Goal: Use online tool/utility: Utilize a website feature to perform a specific function

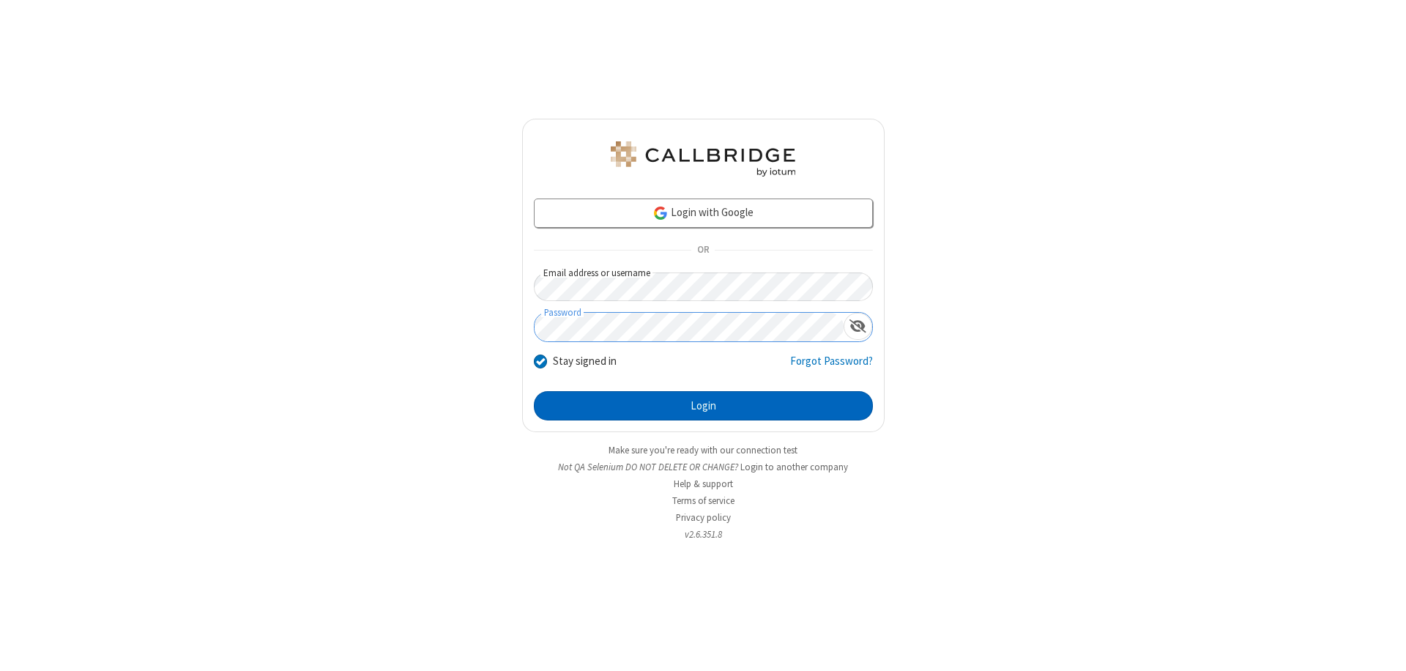
click at [703, 406] on button "Login" at bounding box center [703, 405] width 339 height 29
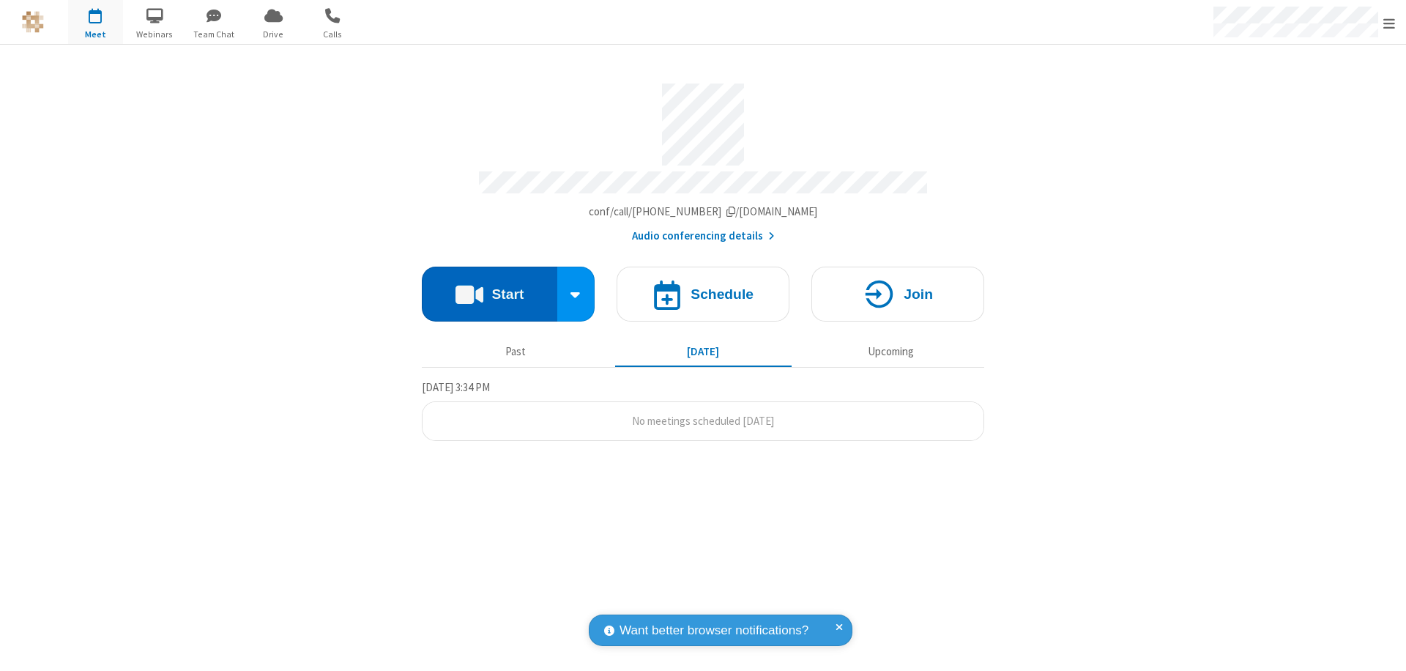
click at [489, 287] on button "Start" at bounding box center [490, 294] width 136 height 55
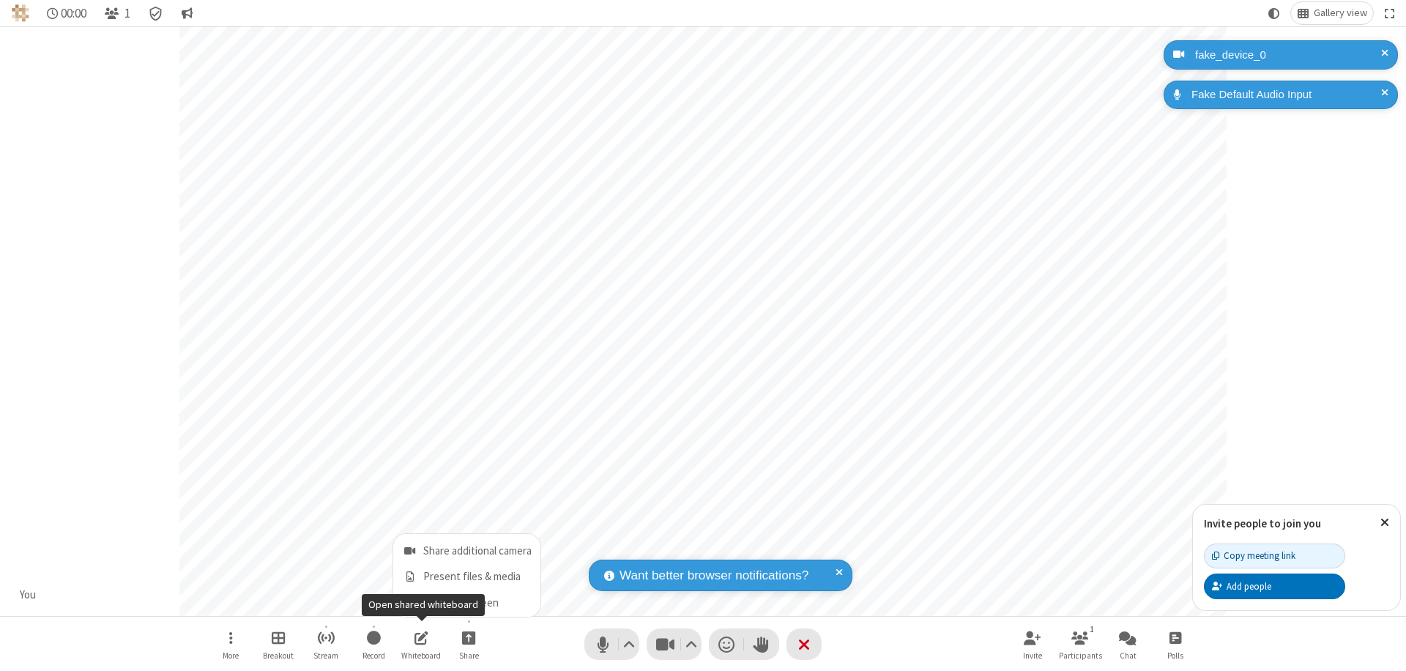
click at [409, 602] on span "Share my screen" at bounding box center [409, 603] width 17 height 12
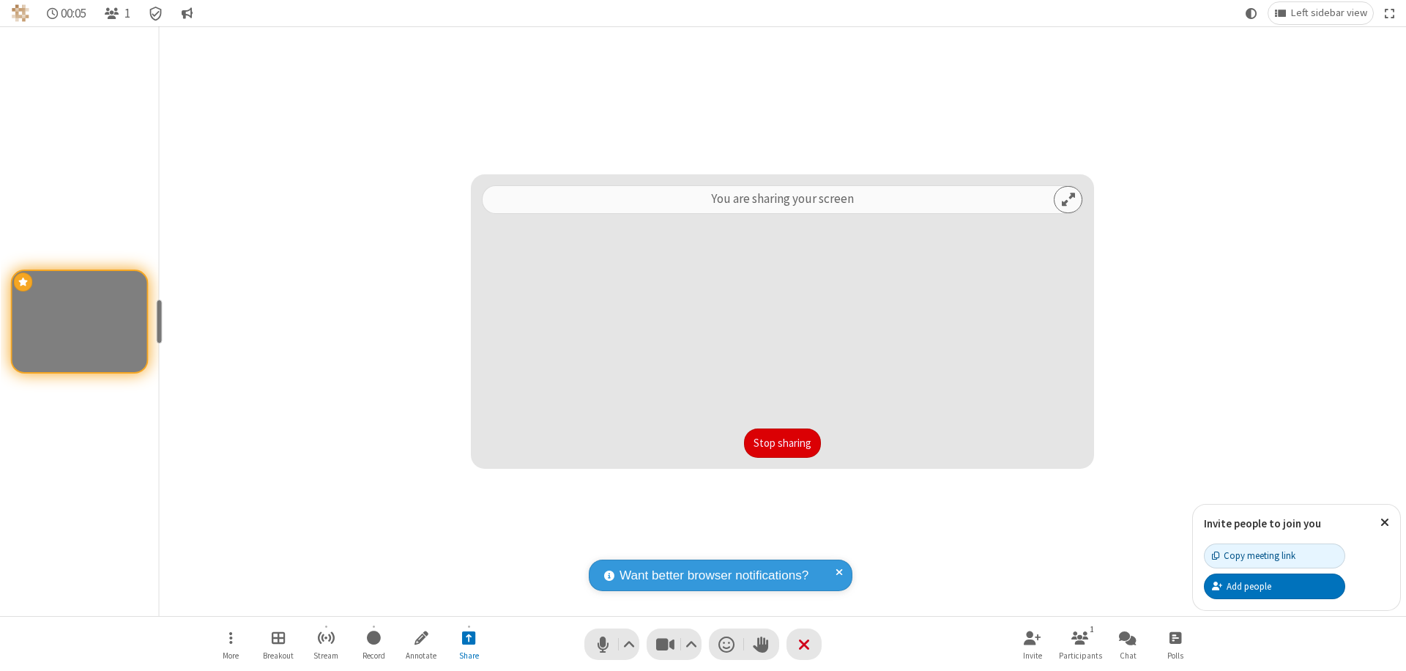
click at [782, 443] on button "Stop sharing" at bounding box center [782, 442] width 77 height 29
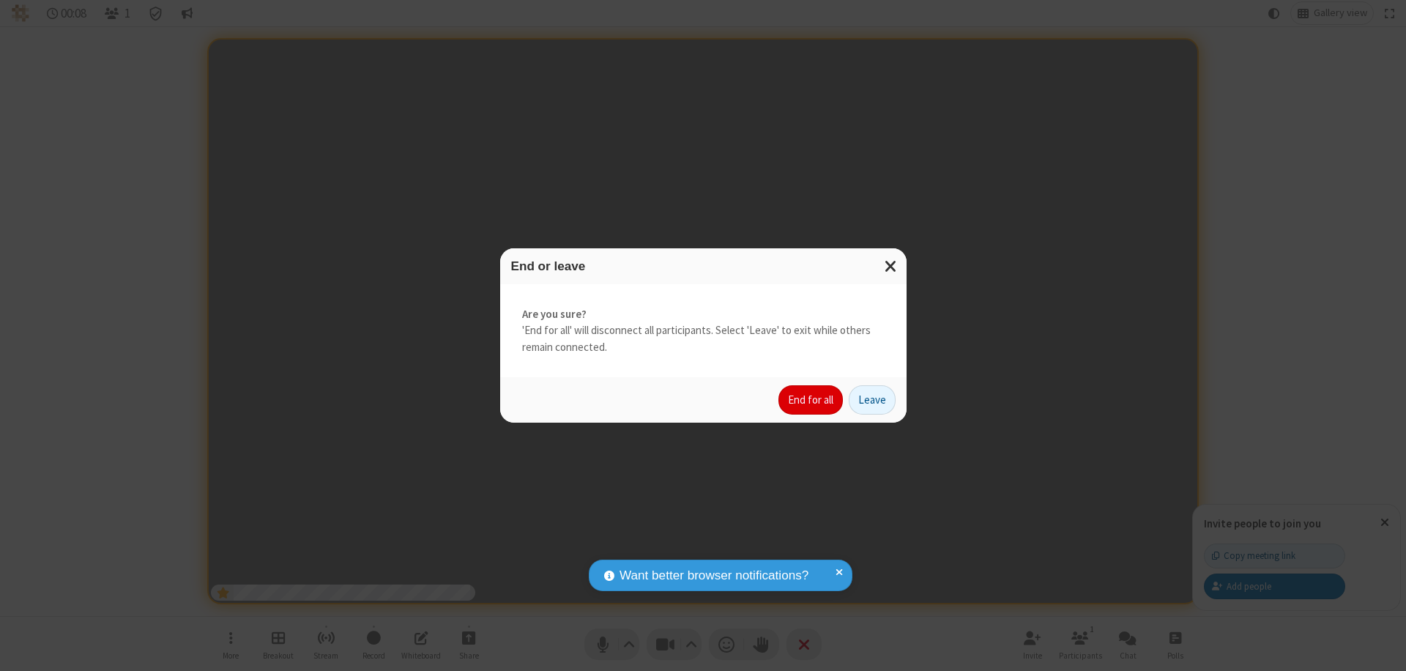
click at [812, 400] on button "End for all" at bounding box center [811, 399] width 64 height 29
